Goal: Learn about a topic

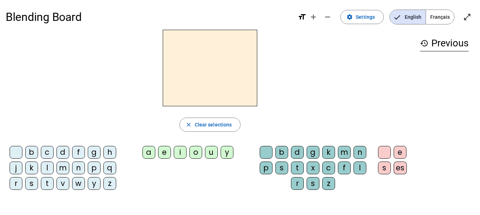
scroll to position [2, 0]
click at [439, 17] on span "Français" at bounding box center [440, 17] width 28 height 14
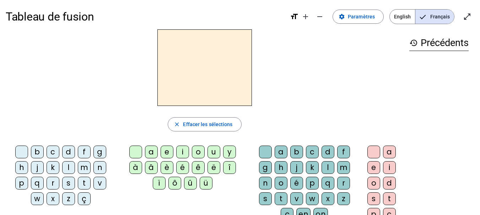
click at [71, 151] on div "d" at bounding box center [68, 152] width 13 height 13
click at [182, 168] on div "é" at bounding box center [182, 167] width 13 height 13
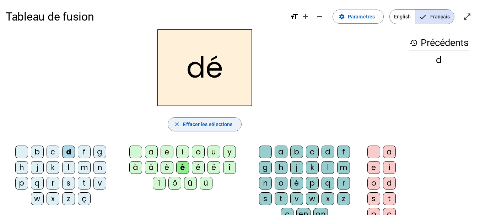
click at [184, 123] on span "Effacer les sélections" at bounding box center [207, 124] width 49 height 9
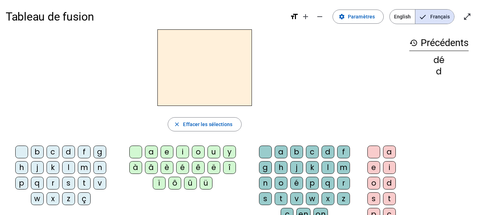
click at [35, 152] on div "b" at bounding box center [37, 152] width 13 height 13
click at [181, 166] on div "é" at bounding box center [182, 167] width 13 height 13
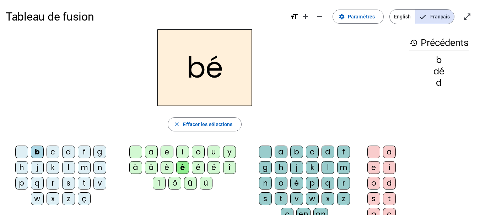
click at [42, 152] on div "b" at bounding box center [37, 152] width 13 height 13
click at [38, 155] on div "b" at bounding box center [37, 152] width 13 height 13
click at [38, 153] on div "b" at bounding box center [37, 152] width 13 height 13
click at [230, 72] on h2 "bé" at bounding box center [204, 67] width 94 height 77
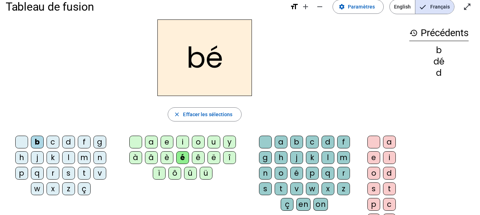
scroll to position [7, 0]
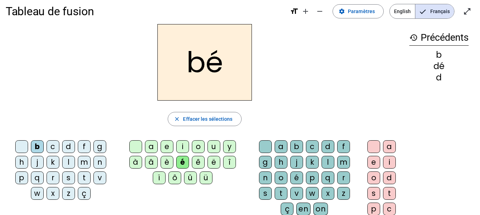
click at [218, 61] on h2 "bé" at bounding box center [204, 62] width 94 height 77
click at [181, 68] on h2 "bé" at bounding box center [204, 62] width 94 height 77
click at [310, 14] on mat-icon "add" at bounding box center [305, 11] width 9 height 9
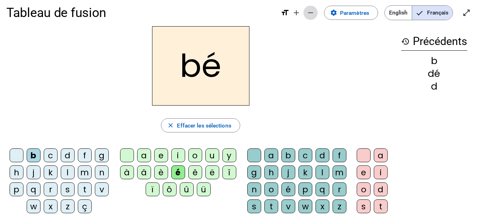
click at [317, 14] on span "Diminuer la taille de la police" at bounding box center [310, 12] width 17 height 17
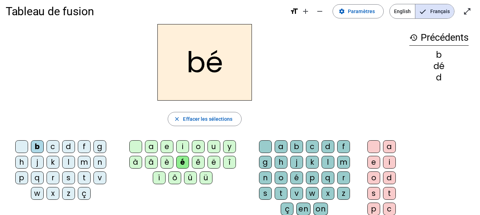
click at [236, 63] on h2 "bé" at bounding box center [204, 62] width 94 height 77
click at [219, 66] on h2 "bé" at bounding box center [204, 62] width 94 height 77
click at [358, 9] on span "Paramètres" at bounding box center [360, 11] width 27 height 9
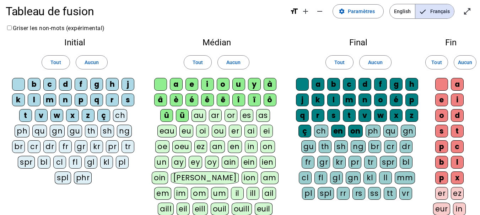
click at [38, 86] on div "b" at bounding box center [34, 84] width 13 height 13
click at [361, 8] on span "Paramètres" at bounding box center [360, 11] width 27 height 9
